Goal: Transaction & Acquisition: Book appointment/travel/reservation

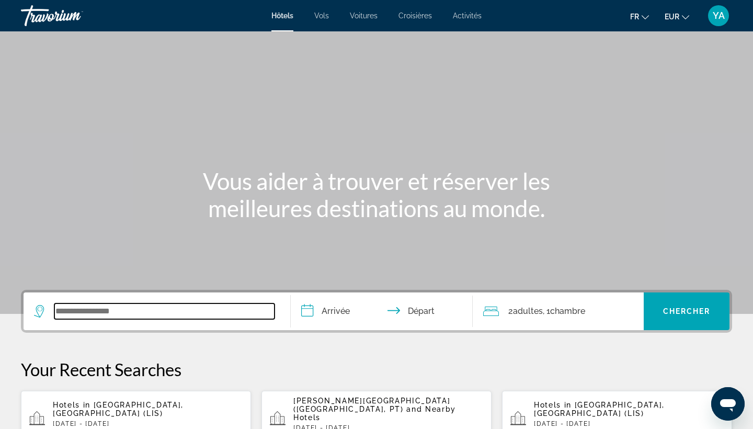
click at [154, 306] on input "Search widget" at bounding box center [164, 311] width 220 height 16
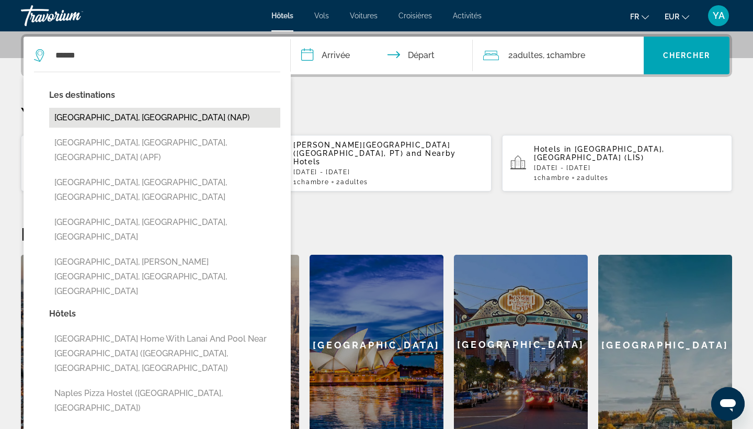
click at [229, 121] on button "[GEOGRAPHIC_DATA], [GEOGRAPHIC_DATA] (NAP)" at bounding box center [164, 118] width 231 height 20
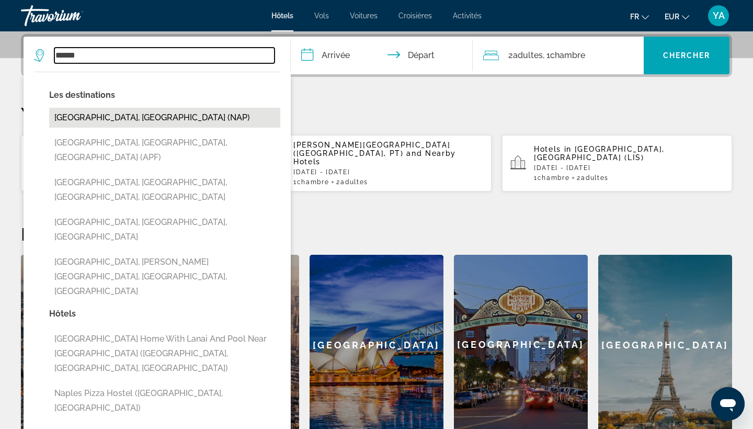
type input "**********"
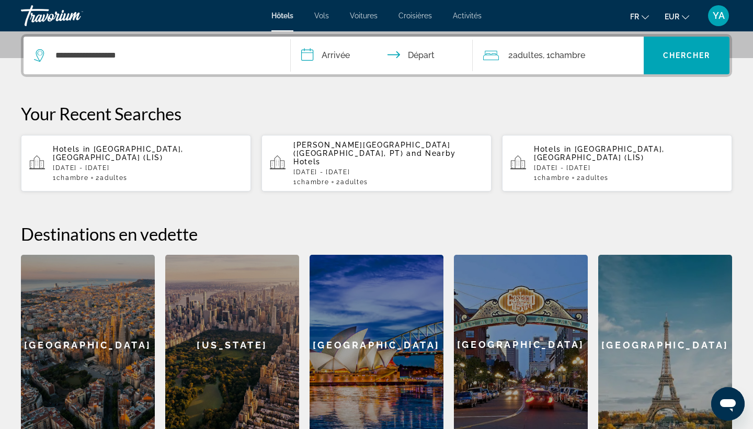
click at [335, 54] on input "**********" at bounding box center [384, 57] width 186 height 41
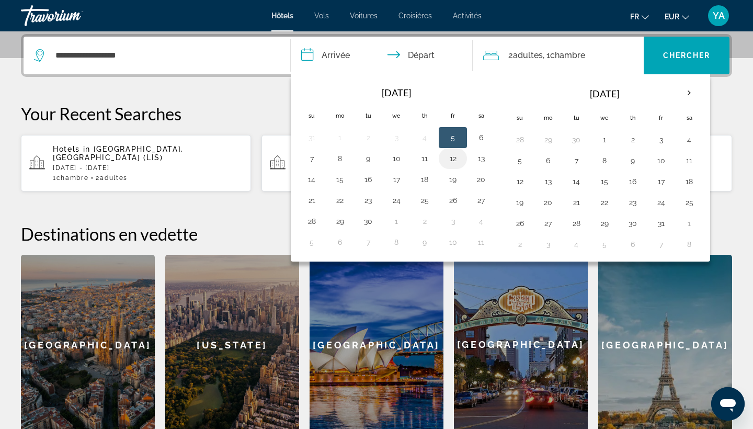
click at [451, 158] on button "12" at bounding box center [452, 158] width 17 height 15
click at [338, 177] on button "15" at bounding box center [339, 179] width 17 height 15
type input "**********"
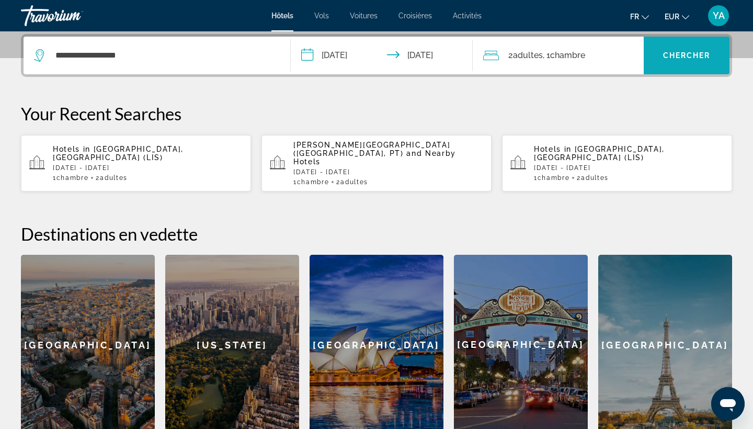
click at [672, 47] on span "Search widget" at bounding box center [686, 55] width 86 height 25
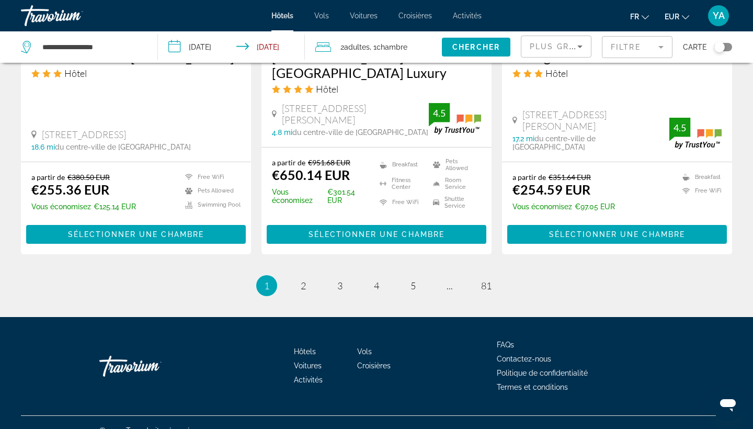
scroll to position [1405, 0]
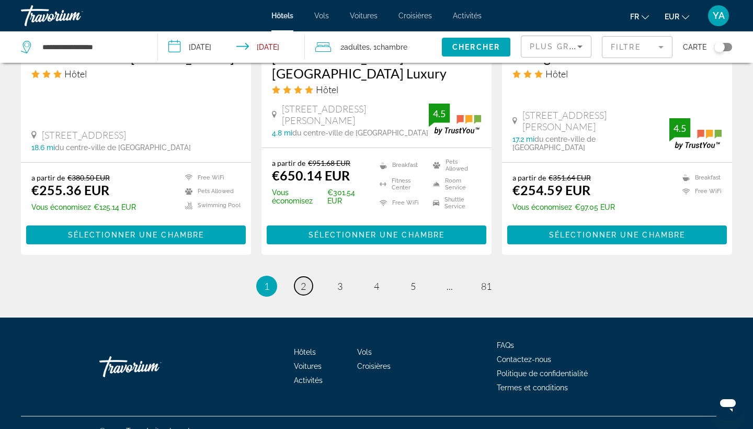
click at [305, 280] on span "2" at bounding box center [303, 286] width 5 height 12
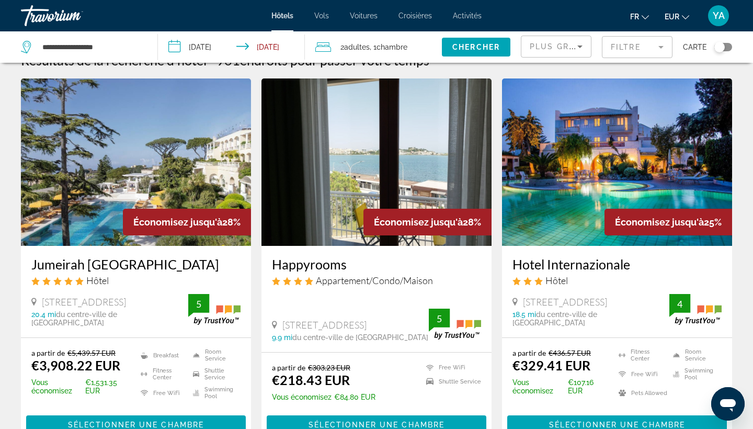
scroll to position [22, 0]
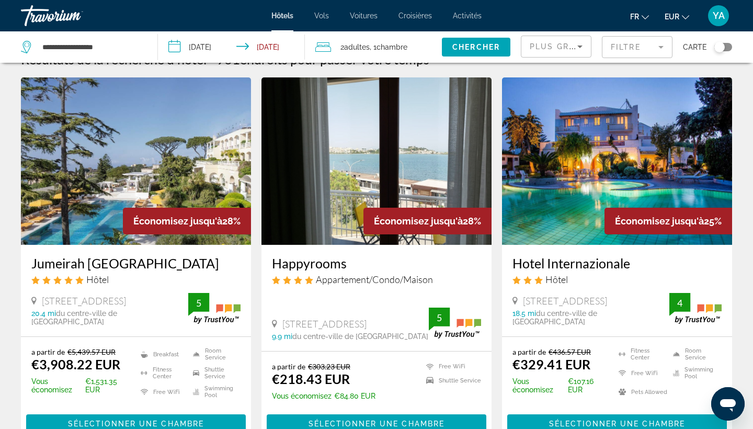
click at [355, 178] on img "Main content" at bounding box center [376, 160] width 230 height 167
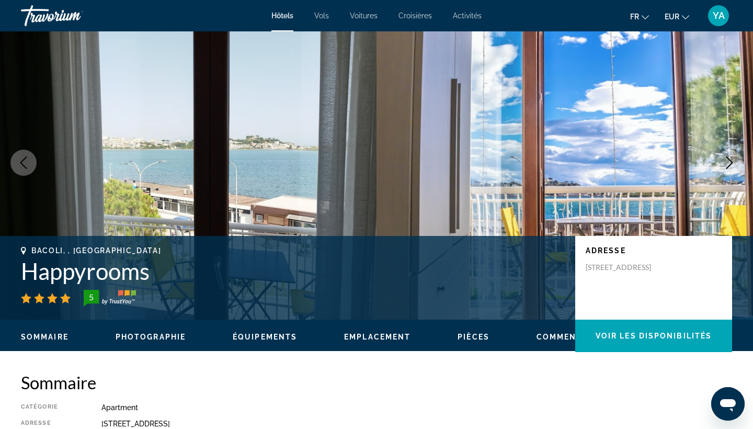
scroll to position [16, 0]
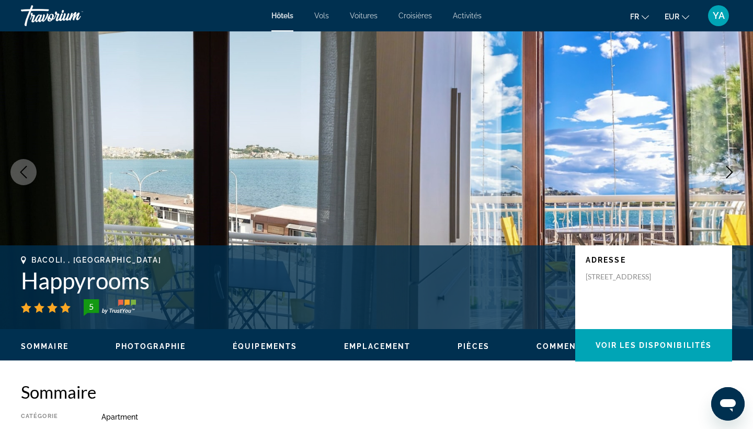
click at [734, 167] on icon "Next image" at bounding box center [729, 172] width 13 height 13
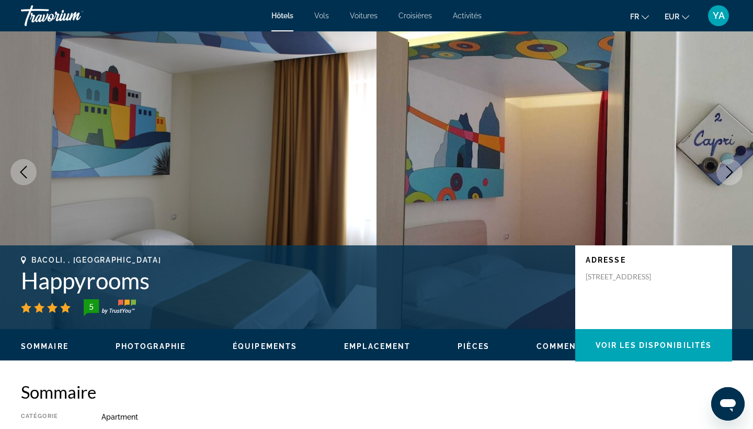
click at [734, 167] on icon "Next image" at bounding box center [729, 172] width 13 height 13
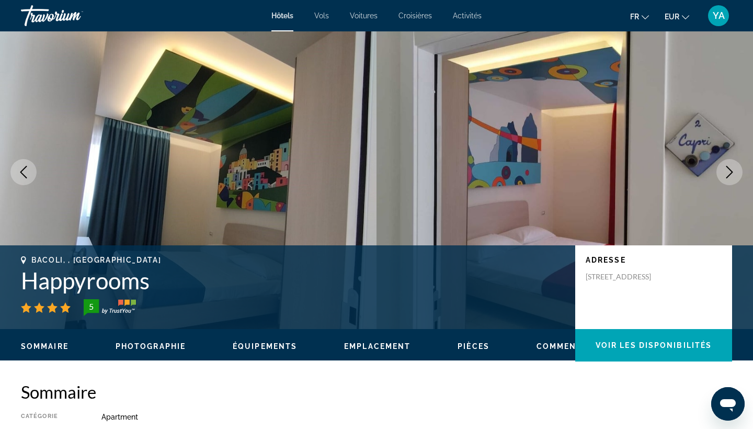
click at [734, 167] on icon "Next image" at bounding box center [729, 172] width 13 height 13
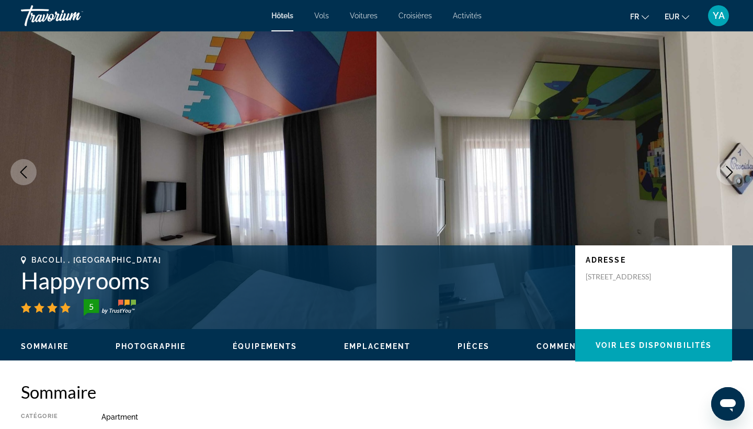
click at [734, 167] on icon "Next image" at bounding box center [729, 172] width 13 height 13
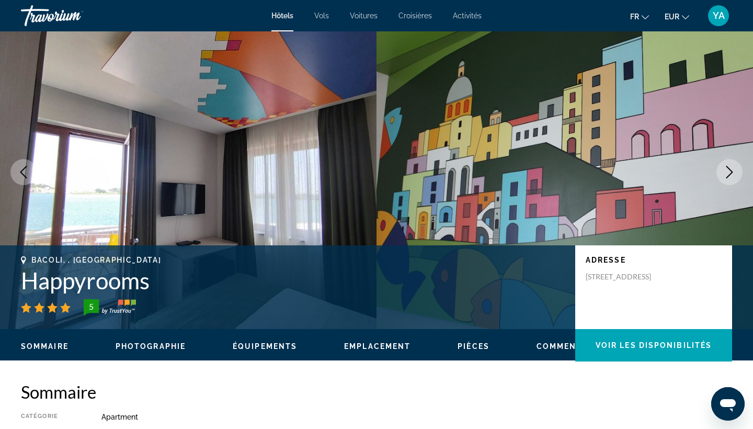
click at [734, 167] on icon "Next image" at bounding box center [729, 172] width 13 height 13
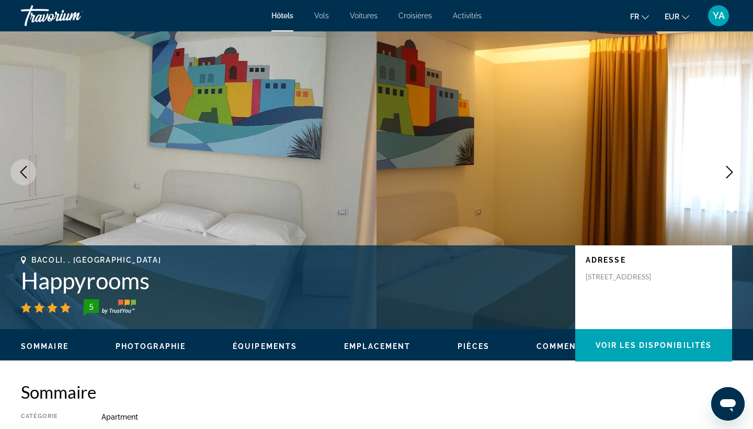
click at [734, 167] on icon "Next image" at bounding box center [729, 172] width 13 height 13
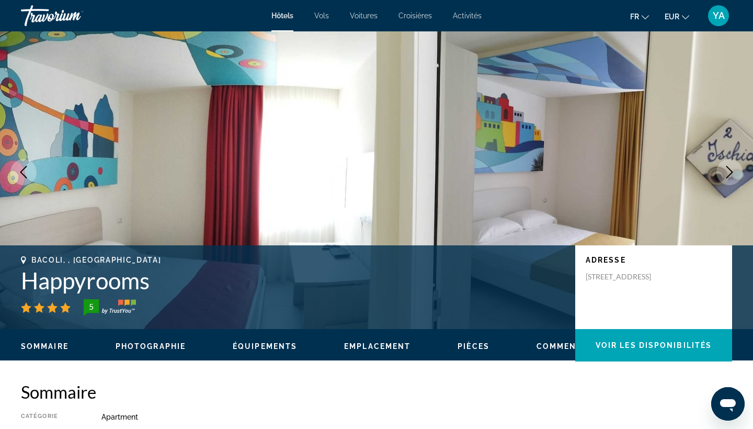
click at [734, 167] on icon "Next image" at bounding box center [729, 172] width 13 height 13
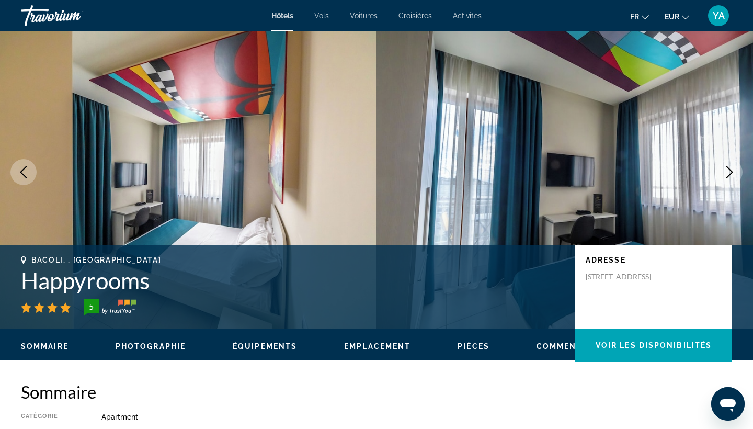
click at [734, 167] on icon "Next image" at bounding box center [729, 172] width 13 height 13
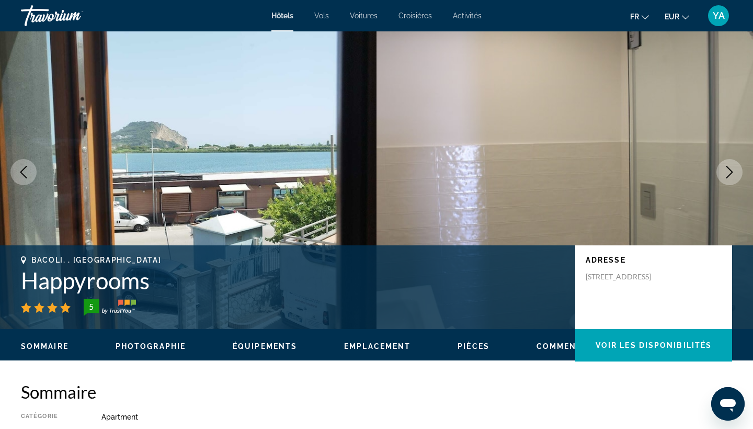
click at [734, 167] on icon "Next image" at bounding box center [729, 172] width 13 height 13
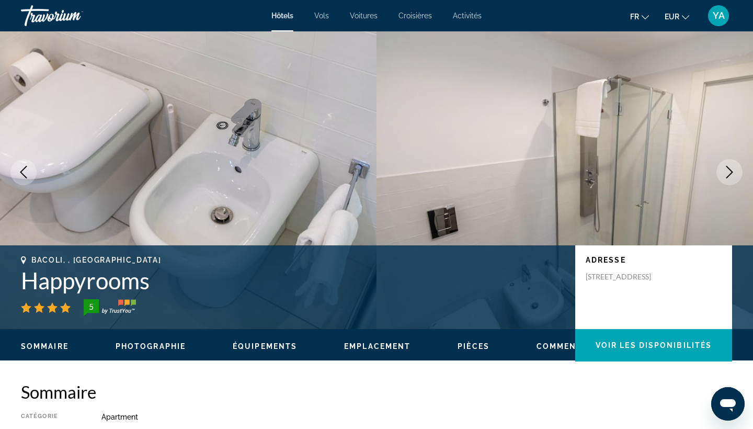
click at [734, 167] on icon "Next image" at bounding box center [729, 172] width 13 height 13
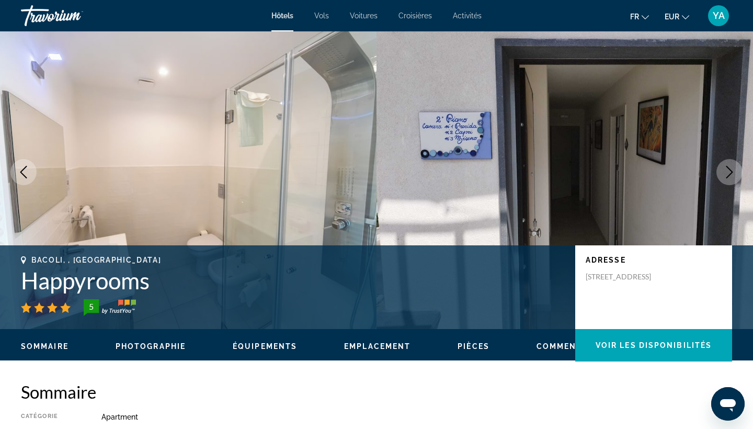
click at [734, 168] on icon "Next image" at bounding box center [729, 172] width 13 height 13
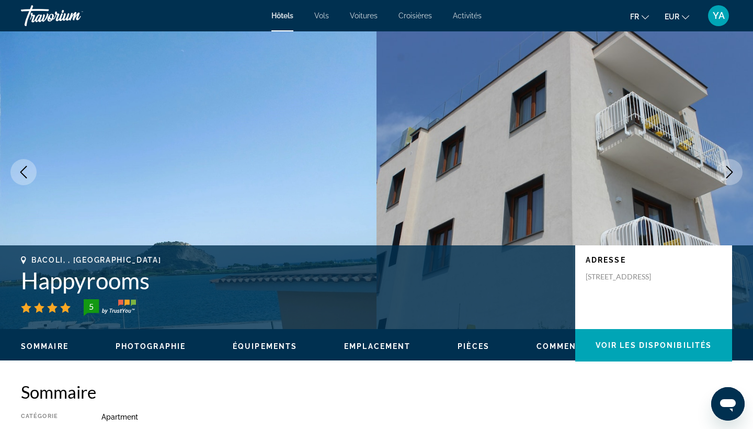
click at [734, 168] on icon "Next image" at bounding box center [729, 172] width 13 height 13
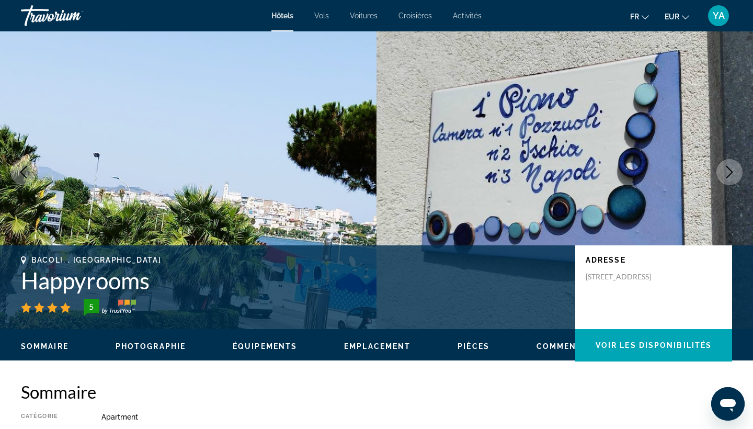
click at [734, 168] on icon "Next image" at bounding box center [729, 172] width 13 height 13
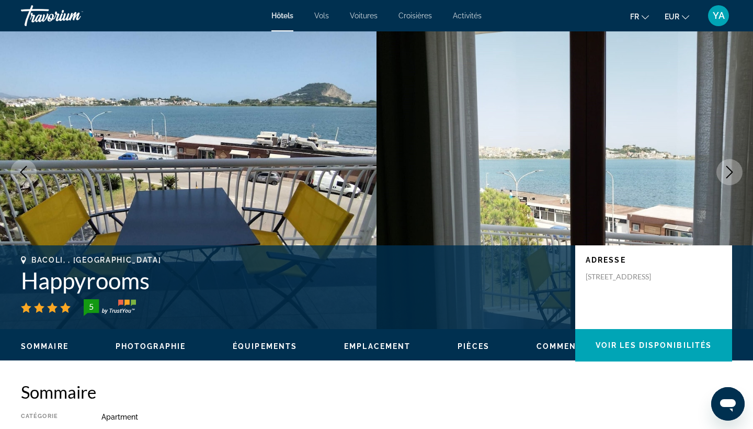
click at [734, 168] on icon "Next image" at bounding box center [729, 172] width 13 height 13
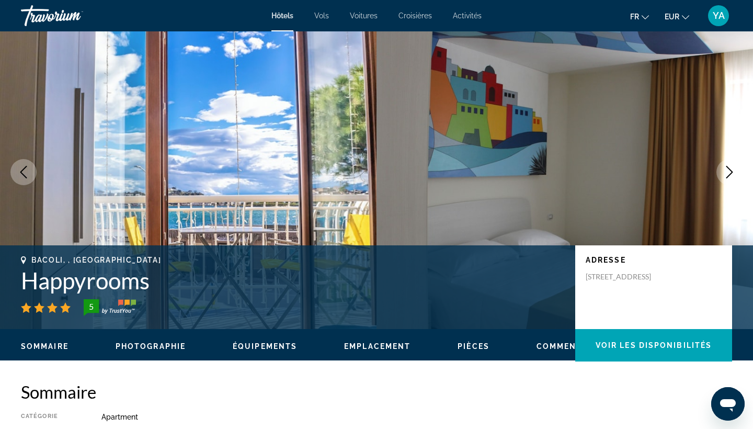
click at [734, 168] on icon "Next image" at bounding box center [729, 172] width 13 height 13
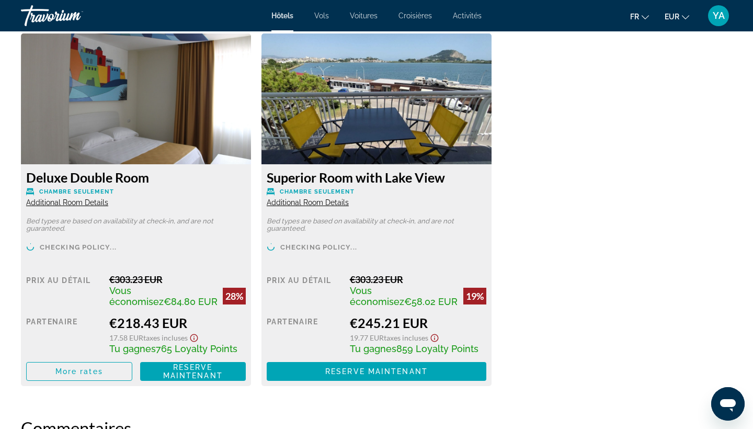
scroll to position [1447, 0]
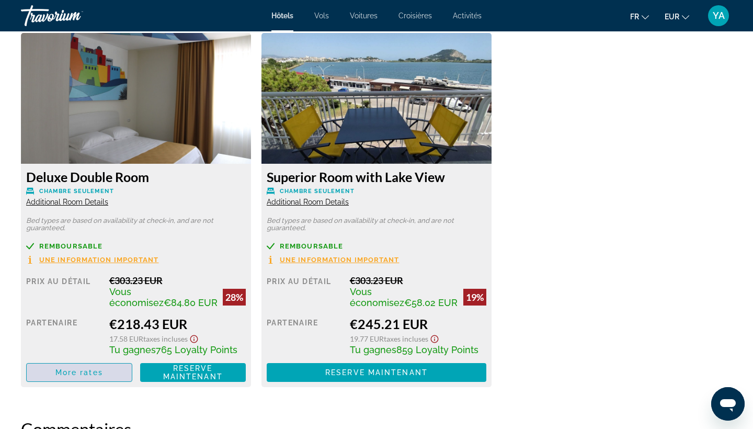
click at [81, 369] on span "Main content" at bounding box center [79, 372] width 105 height 25
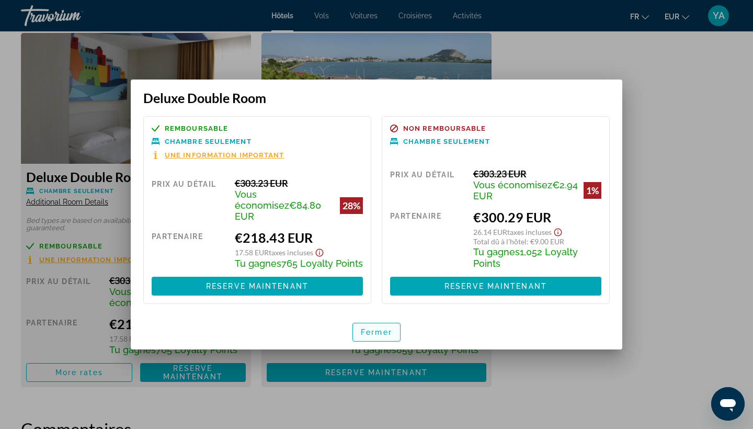
click at [383, 331] on span "Fermer" at bounding box center [376, 332] width 31 height 8
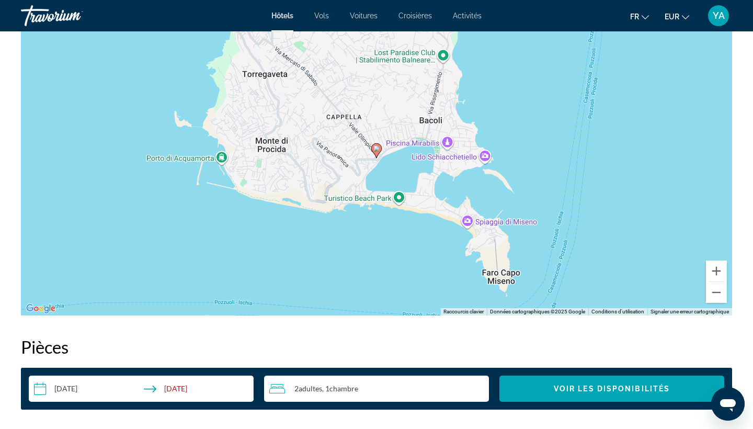
scroll to position [748, 0]
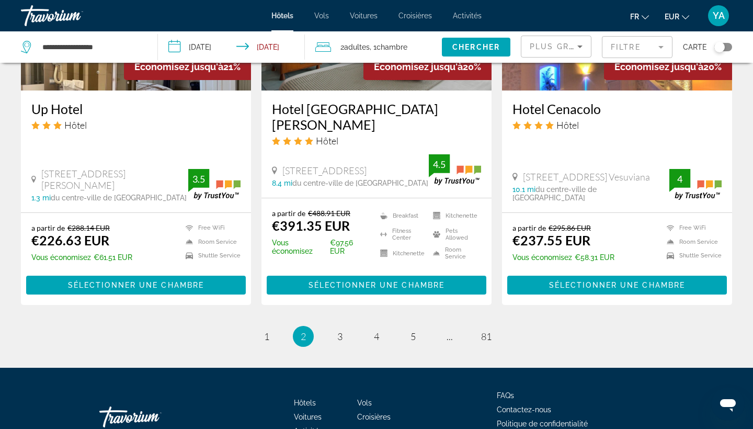
scroll to position [1348, 0]
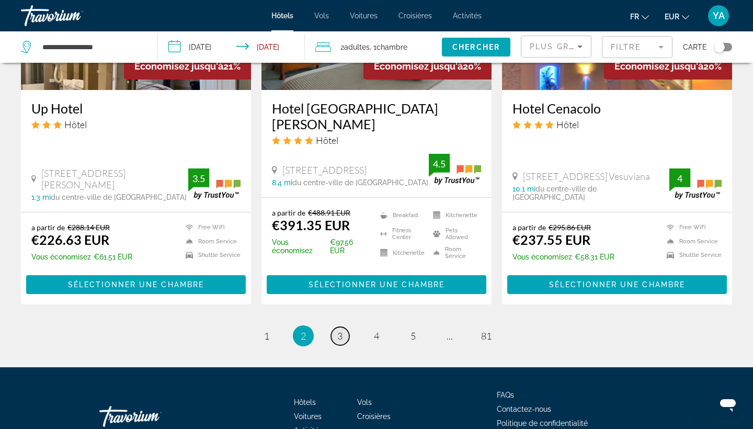
click at [339, 330] on span "3" at bounding box center [339, 336] width 5 height 12
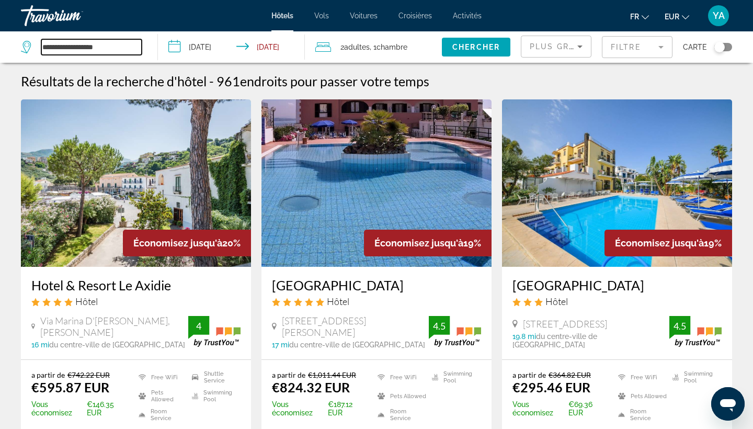
click at [110, 46] on input "**********" at bounding box center [91, 47] width 100 height 16
click at [467, 176] on img "Main content" at bounding box center [376, 182] width 230 height 167
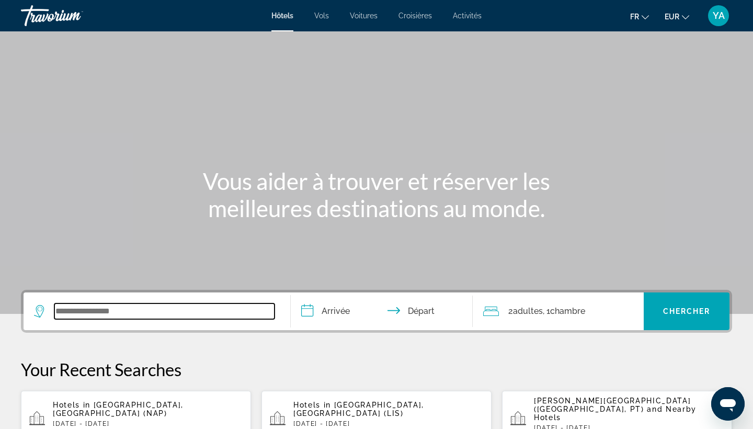
click at [108, 307] on input "Search widget" at bounding box center [164, 311] width 220 height 16
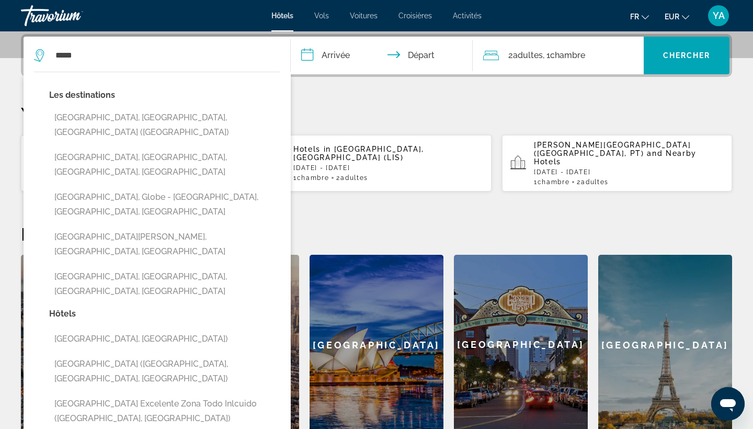
click at [97, 107] on div "Les destinations [GEOGRAPHIC_DATA], [GEOGRAPHIC_DATA], [GEOGRAPHIC_DATA] ([GEOG…" at bounding box center [164, 197] width 231 height 219
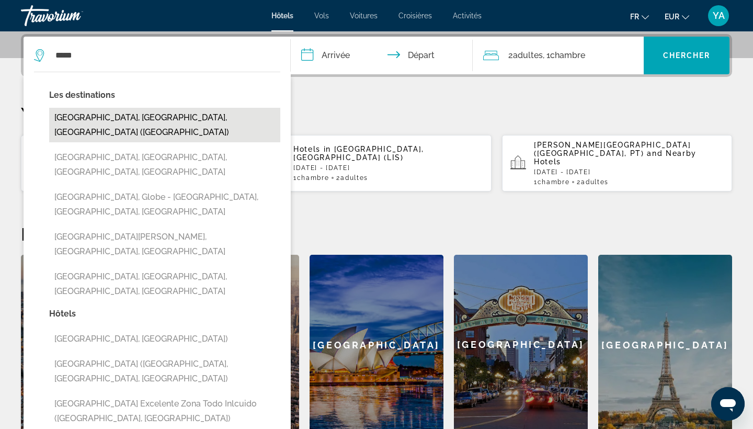
click at [100, 114] on button "[GEOGRAPHIC_DATA], [GEOGRAPHIC_DATA], [GEOGRAPHIC_DATA] ([GEOGRAPHIC_DATA])" at bounding box center [164, 125] width 231 height 35
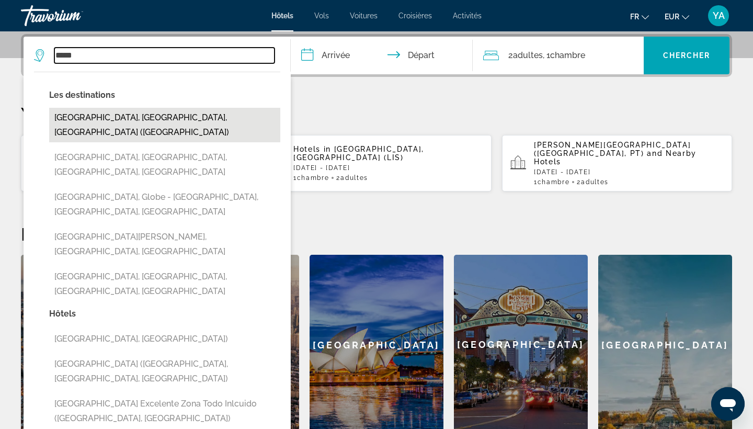
type input "**********"
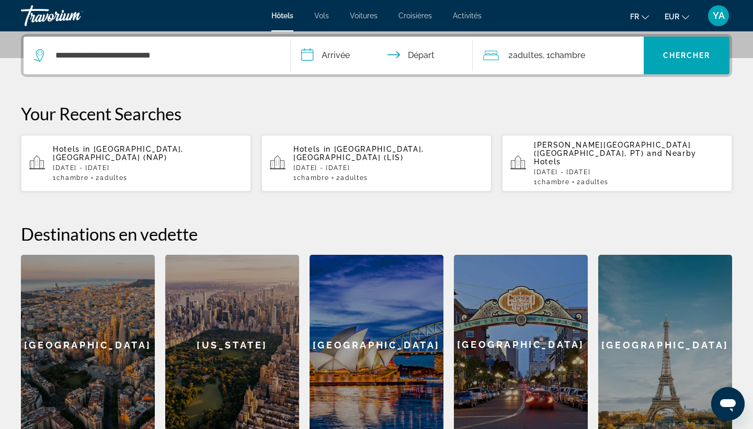
click at [341, 55] on input "**********" at bounding box center [384, 57] width 186 height 41
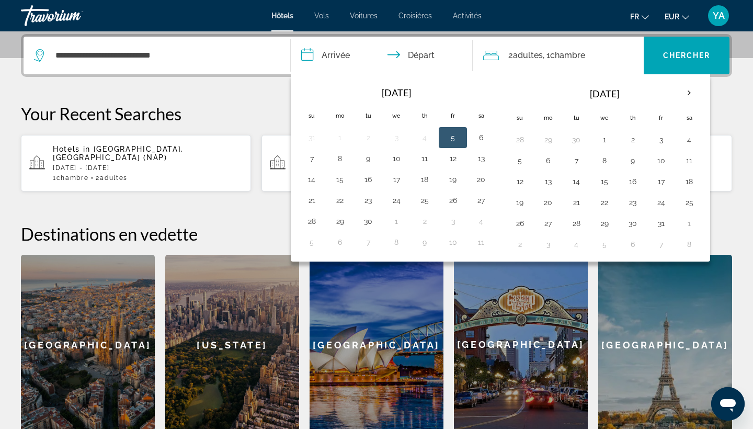
click at [719, 16] on span "YA" at bounding box center [718, 15] width 12 height 10
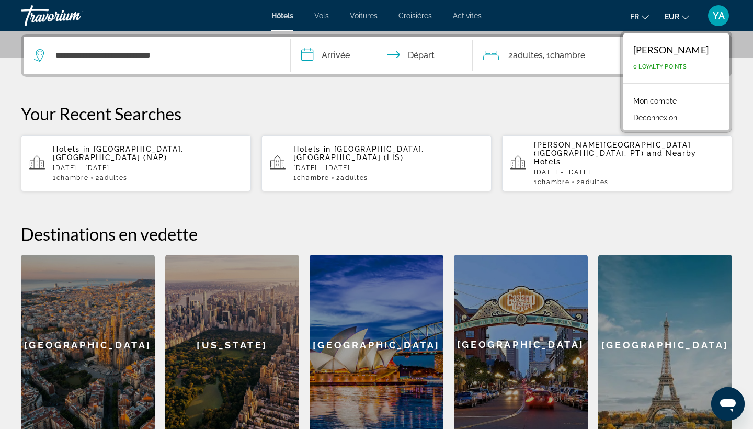
click at [342, 55] on input "**********" at bounding box center [384, 57] width 186 height 41
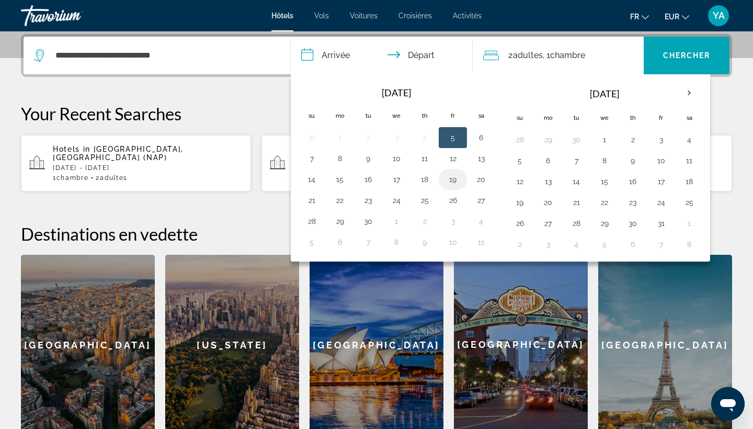
click at [447, 185] on button "19" at bounding box center [452, 179] width 17 height 15
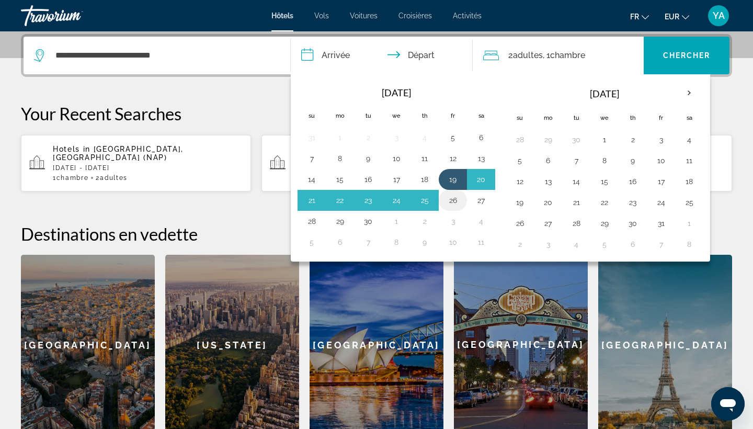
click at [461, 202] on button "26" at bounding box center [452, 200] width 17 height 15
type input "**********"
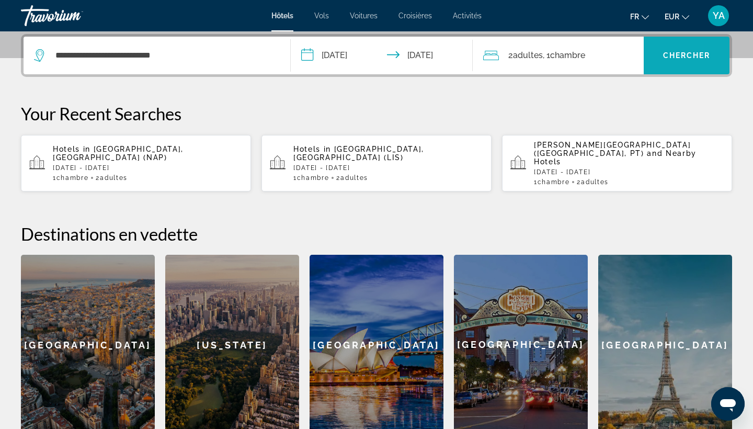
click at [668, 68] on span "Search widget" at bounding box center [686, 56] width 86 height 38
